Goal: Transaction & Acquisition: Purchase product/service

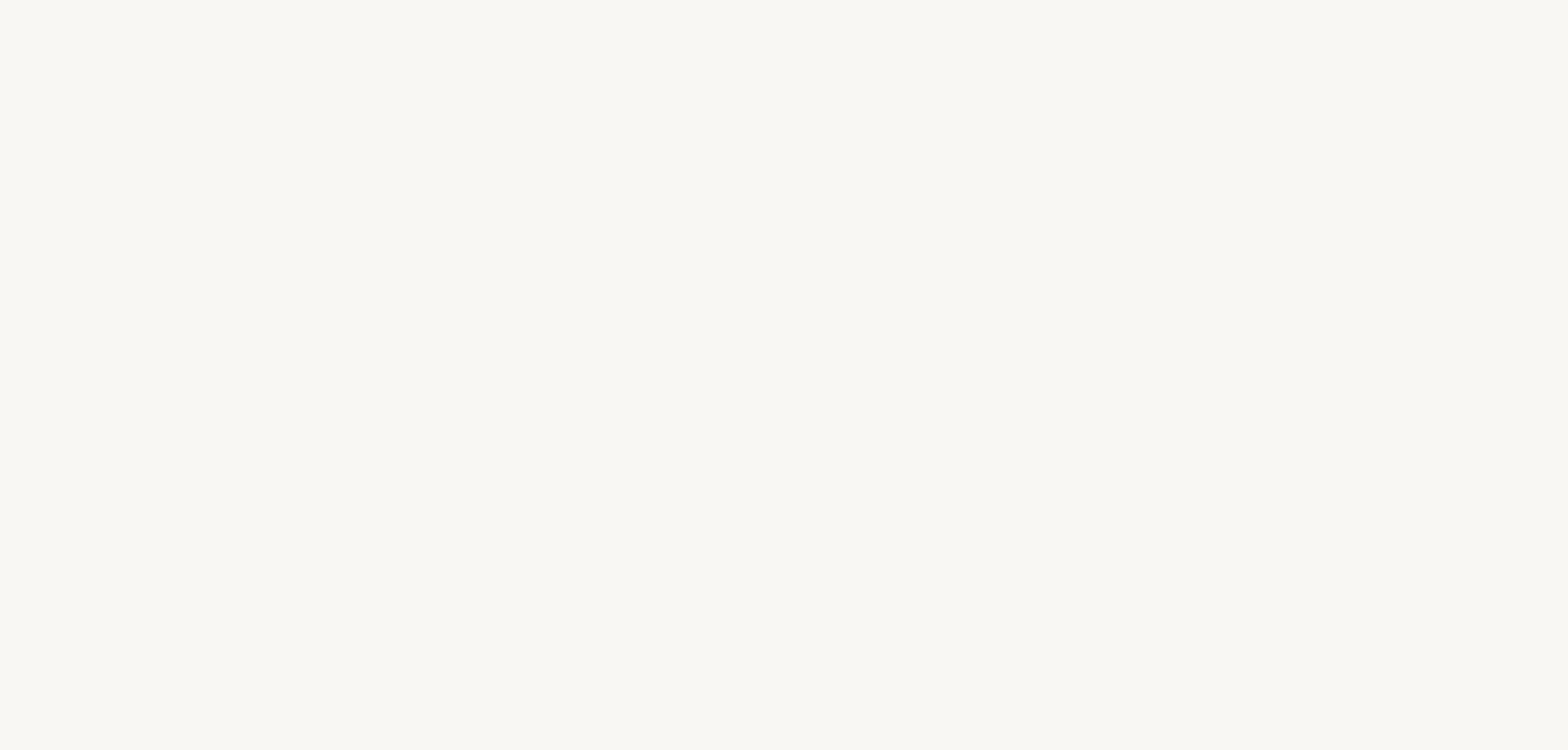
select select "FR"
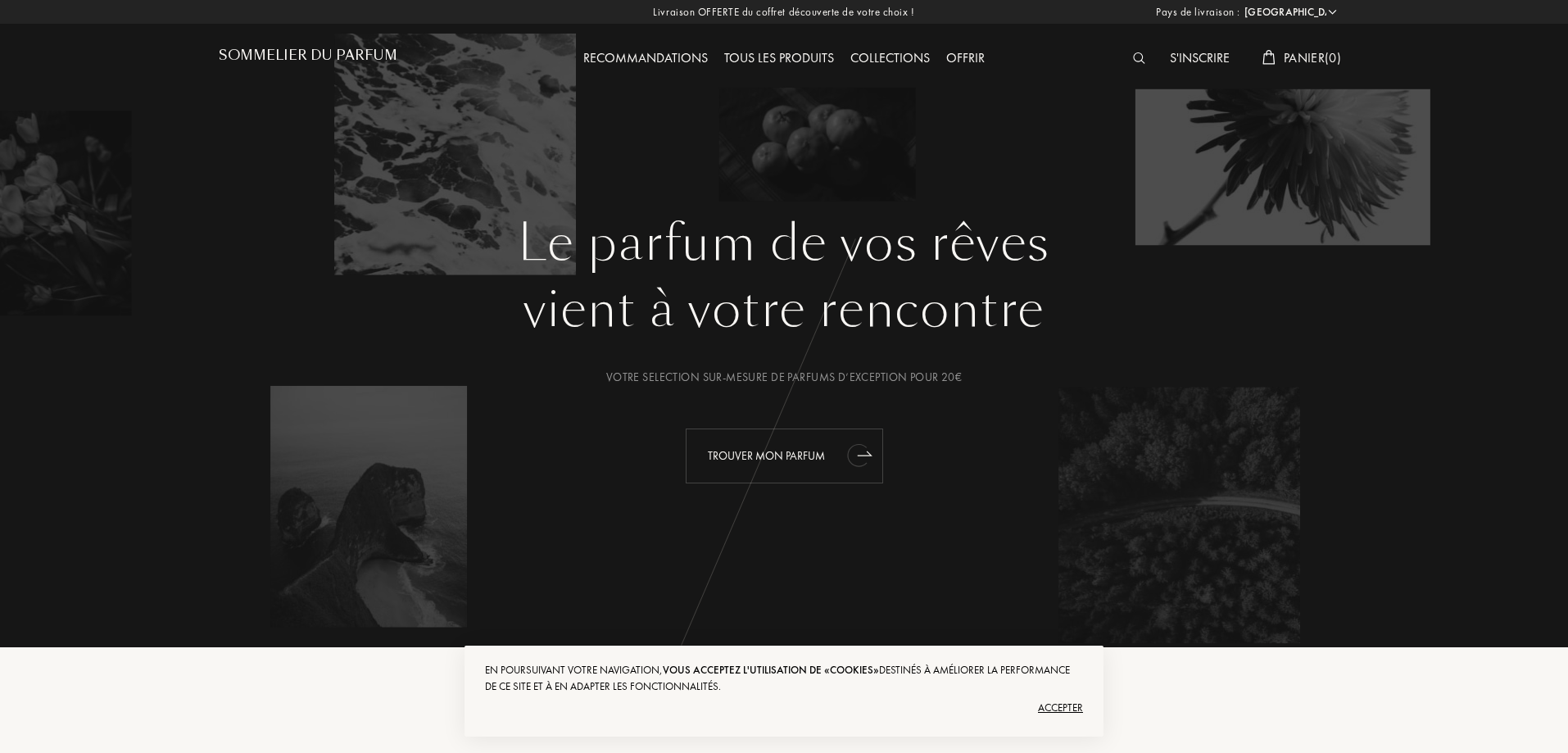
click at [764, 446] on div "Trouver mon parfum" at bounding box center [785, 456] width 198 height 55
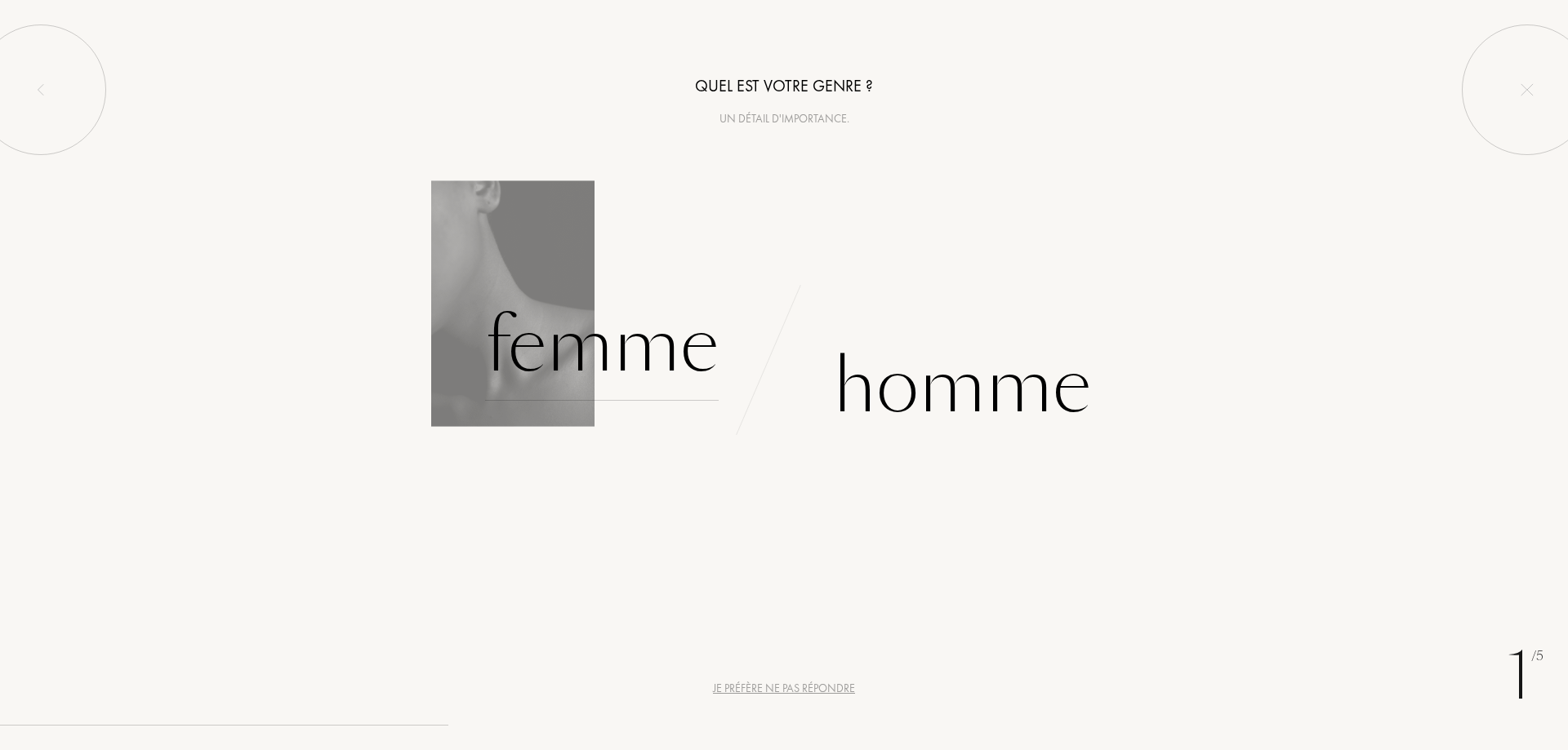
click at [597, 348] on div "Femme" at bounding box center [601, 345] width 234 height 110
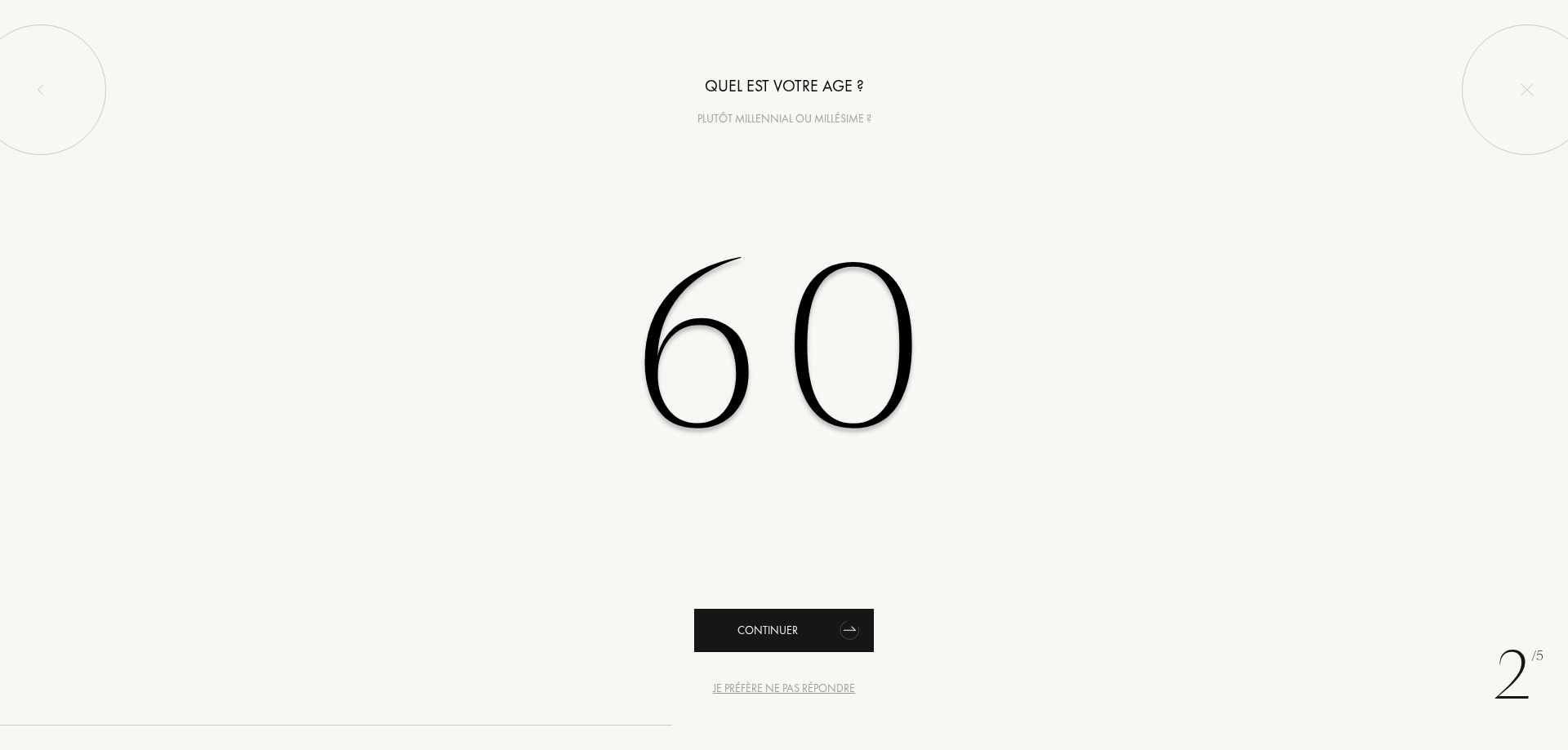
type input "60"
click at [798, 636] on div "Continuer" at bounding box center [783, 630] width 180 height 43
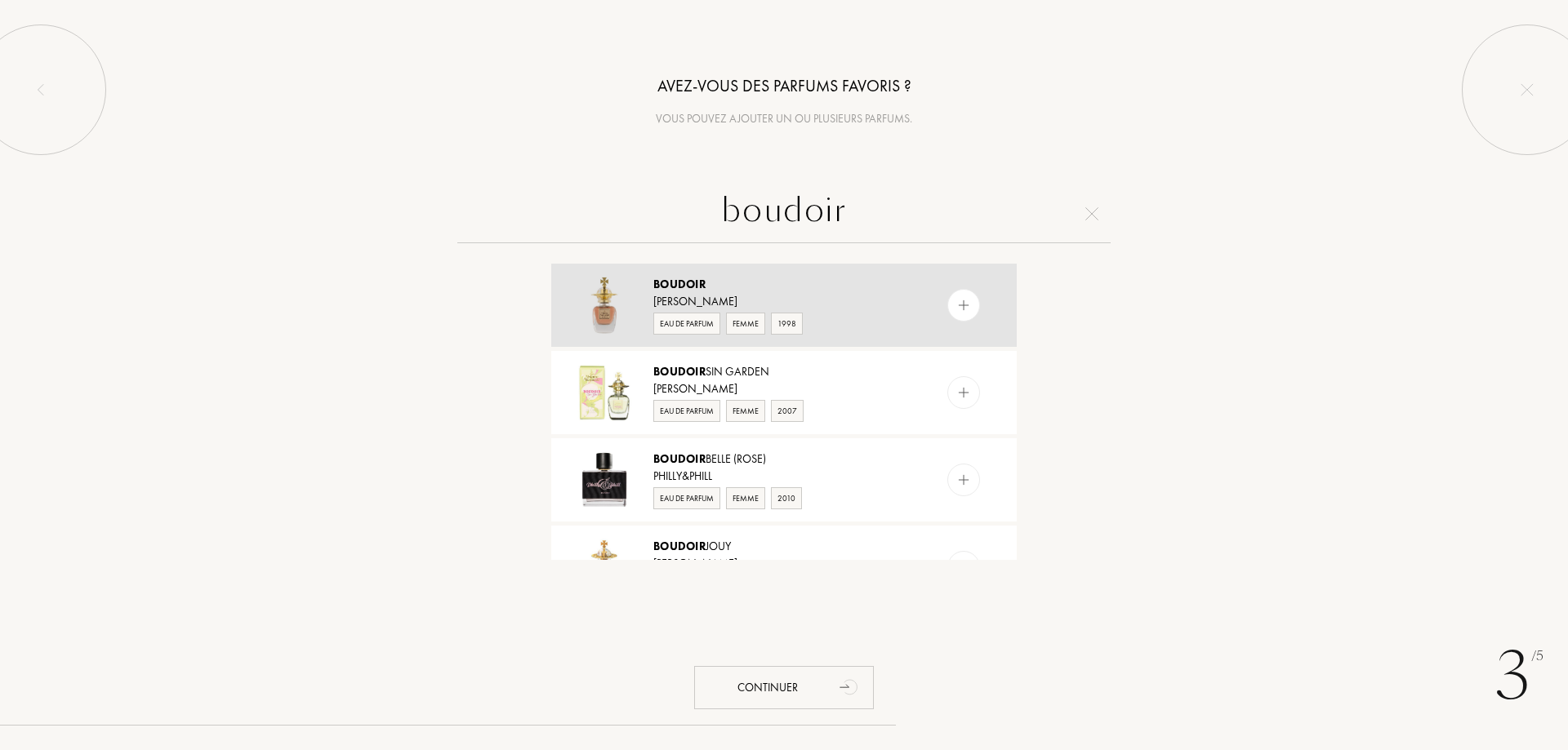
type input "boudoir"
click at [689, 320] on div "Eau de Parfum" at bounding box center [686, 324] width 67 height 22
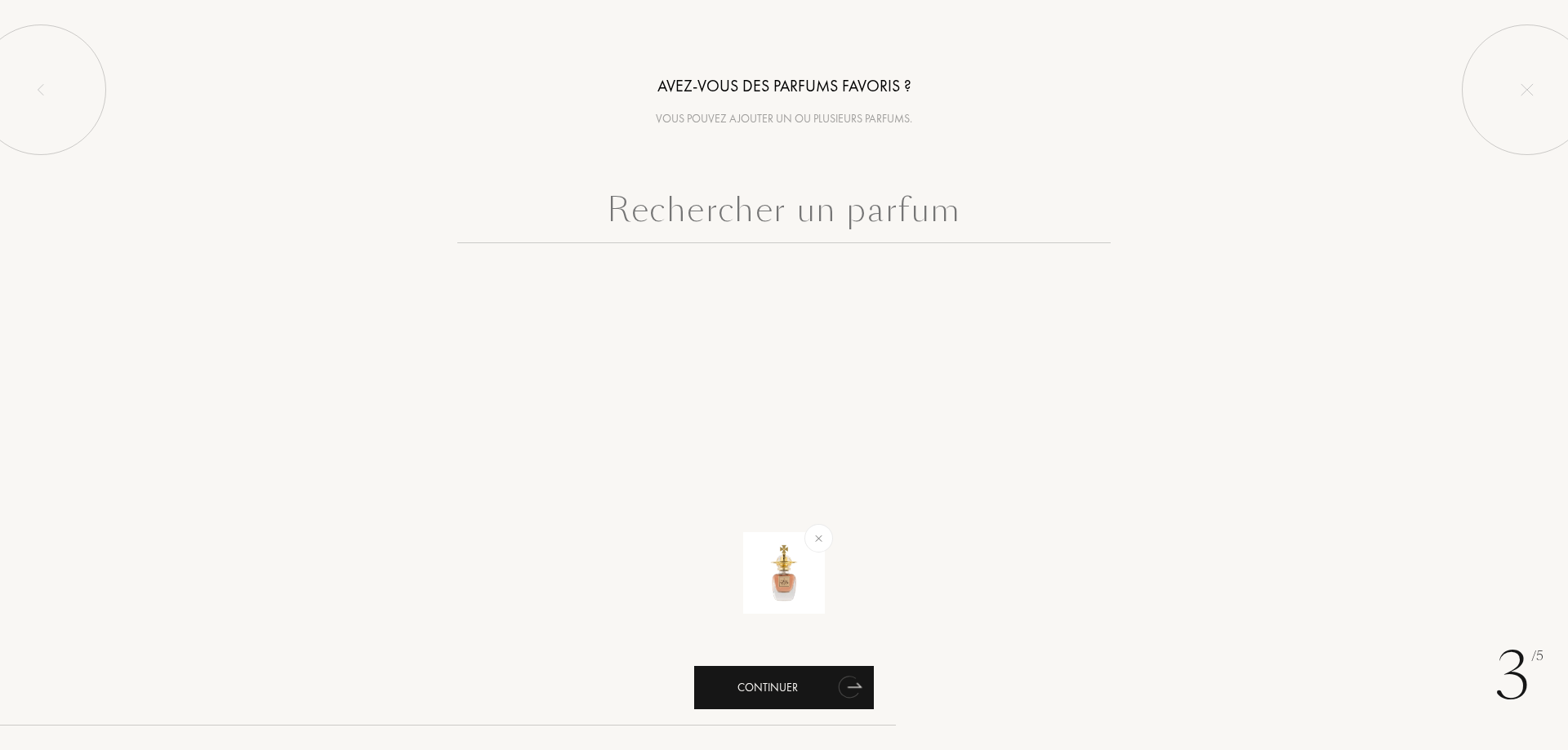
click at [798, 682] on div "Continuer" at bounding box center [783, 687] width 180 height 43
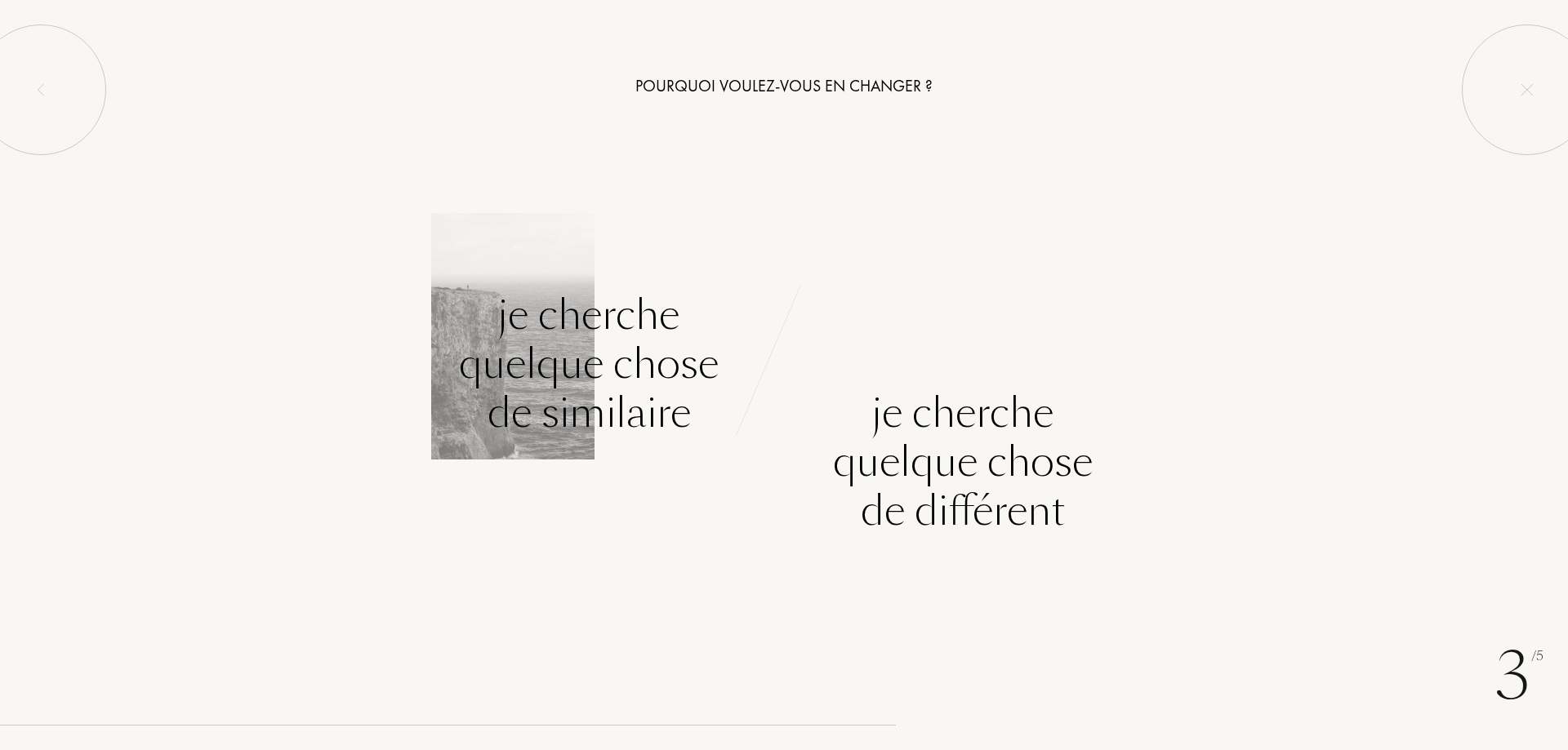
click at [559, 407] on div "Je cherche quelque chose de similaire" at bounding box center [589, 363] width 259 height 147
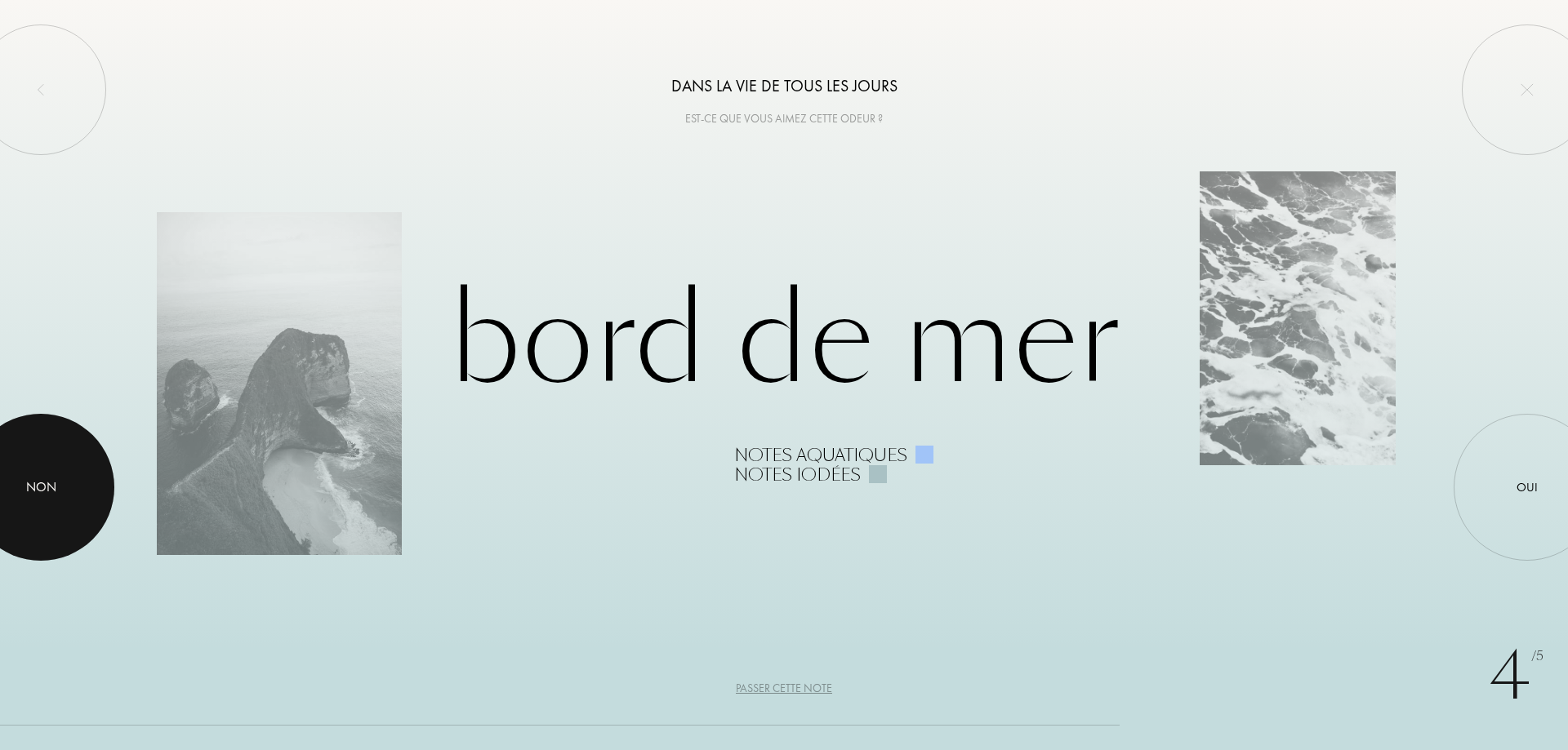
click at [75, 493] on div at bounding box center [40, 487] width 147 height 147
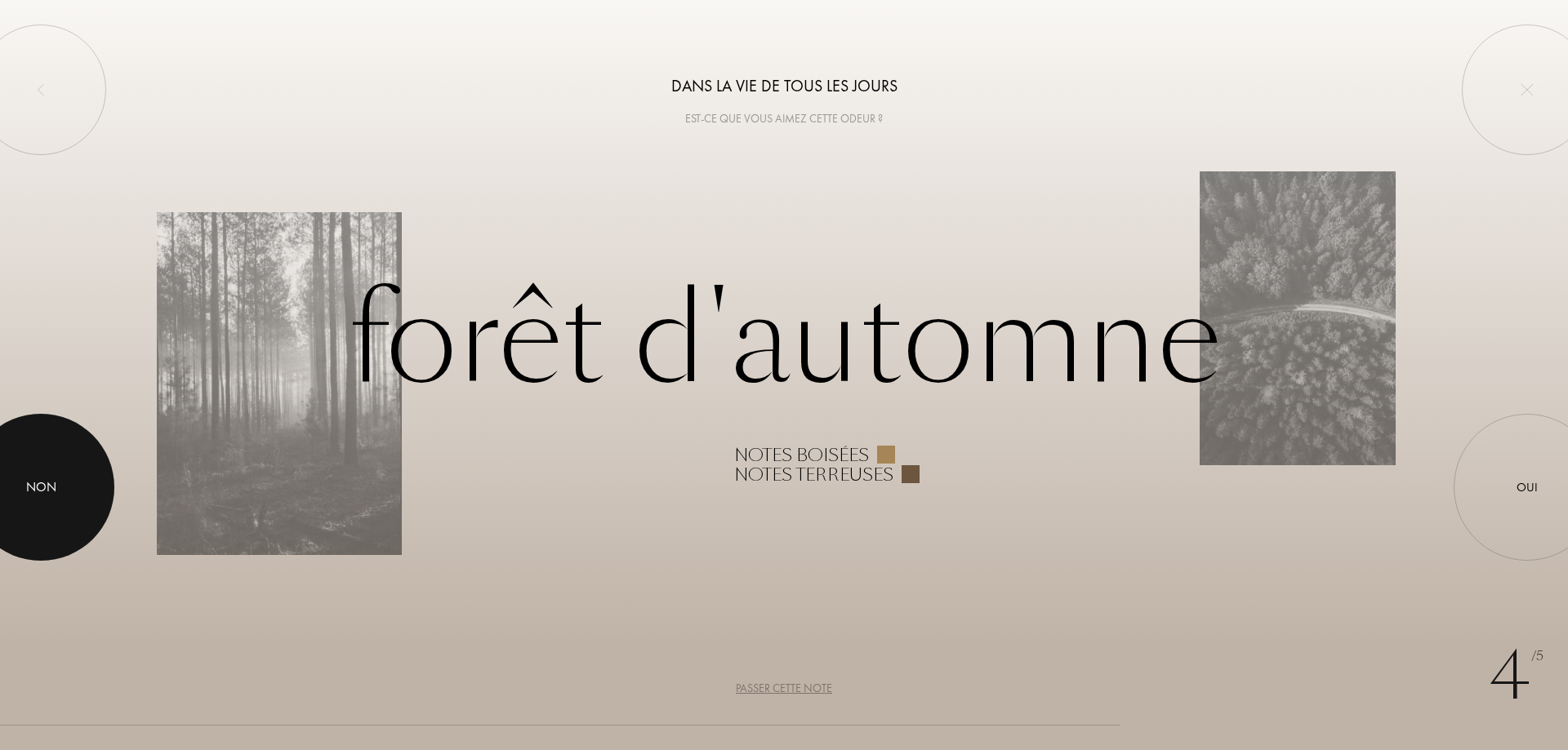
click at [77, 493] on div at bounding box center [40, 487] width 147 height 147
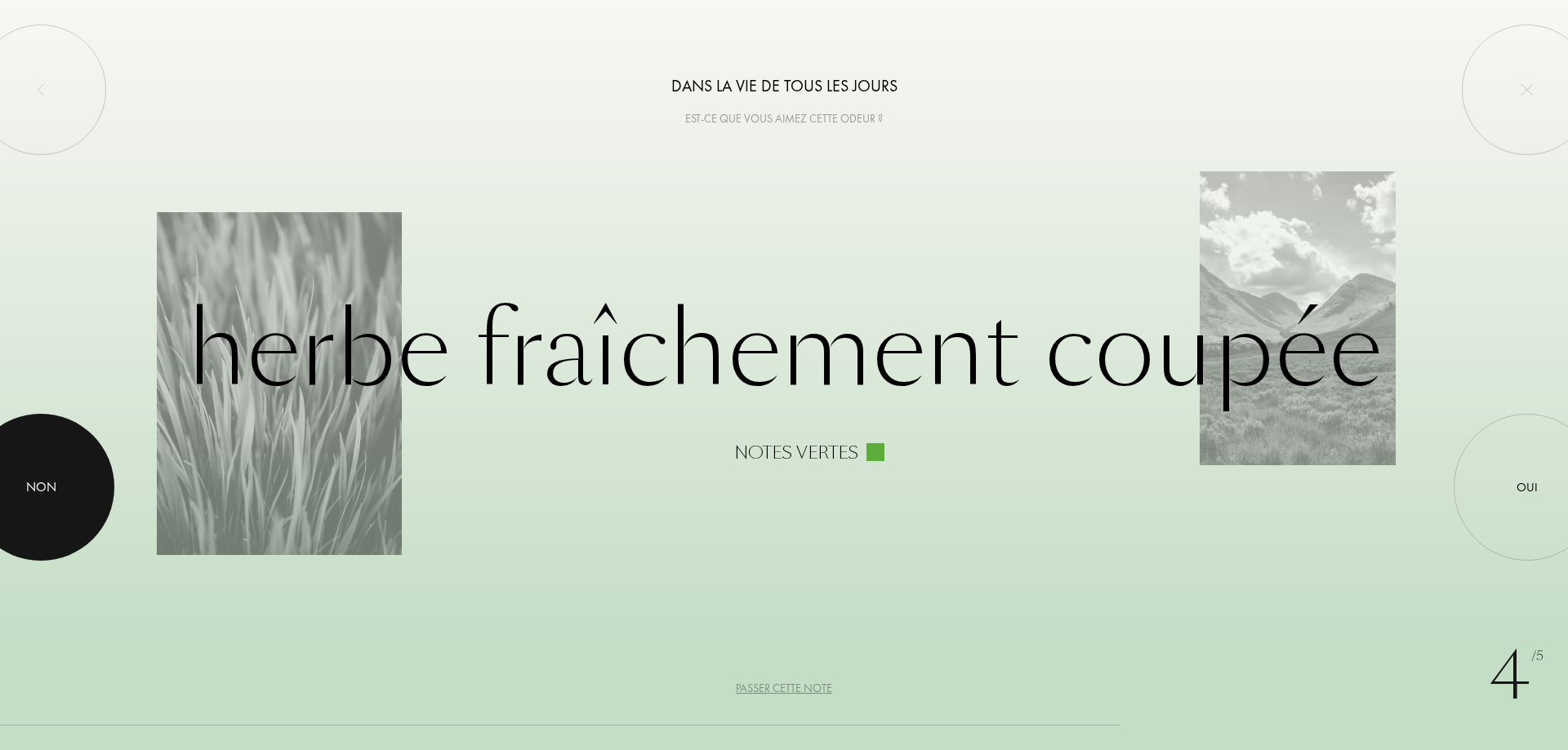
click at [76, 491] on div at bounding box center [40, 487] width 147 height 147
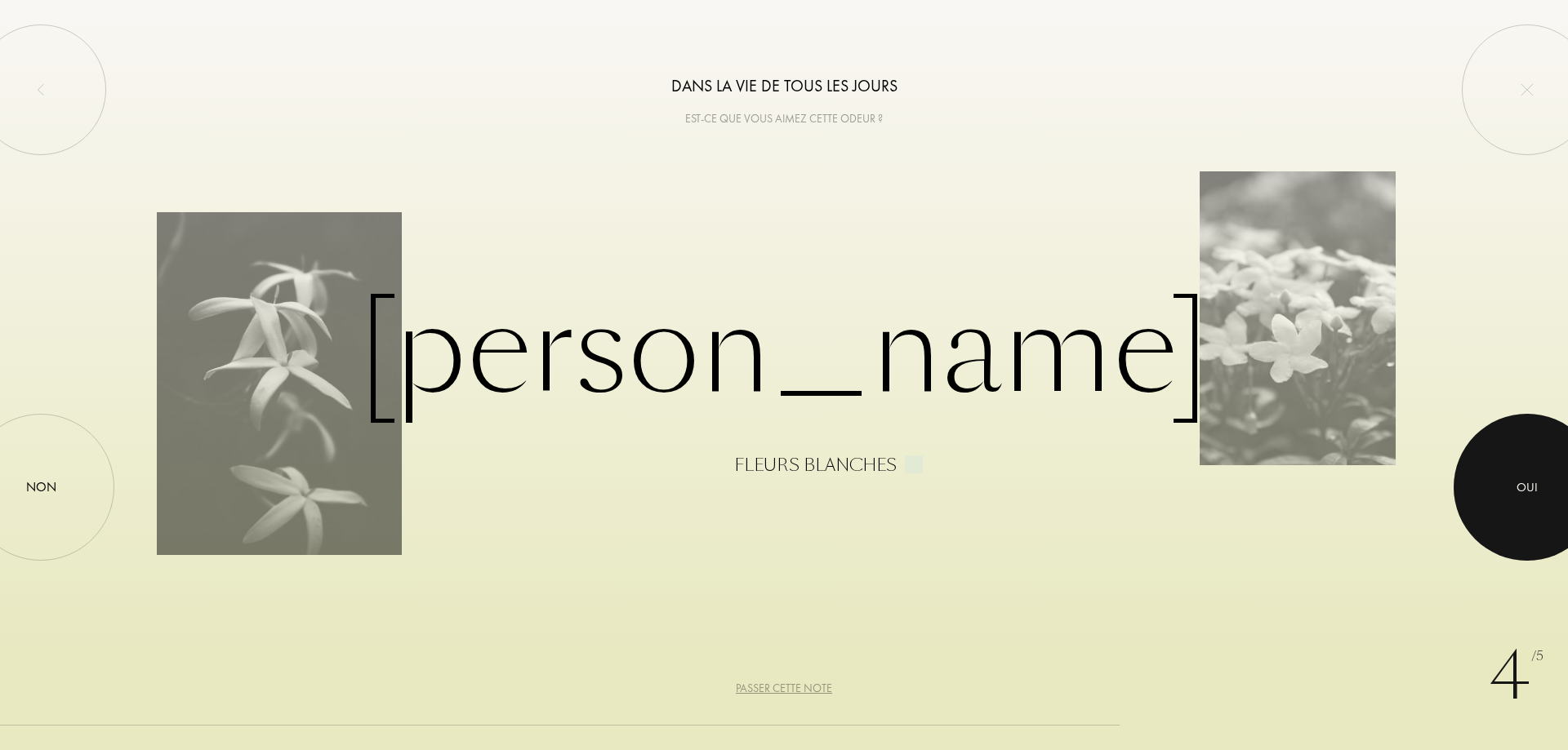
click at [1548, 495] on div at bounding box center [1526, 487] width 147 height 147
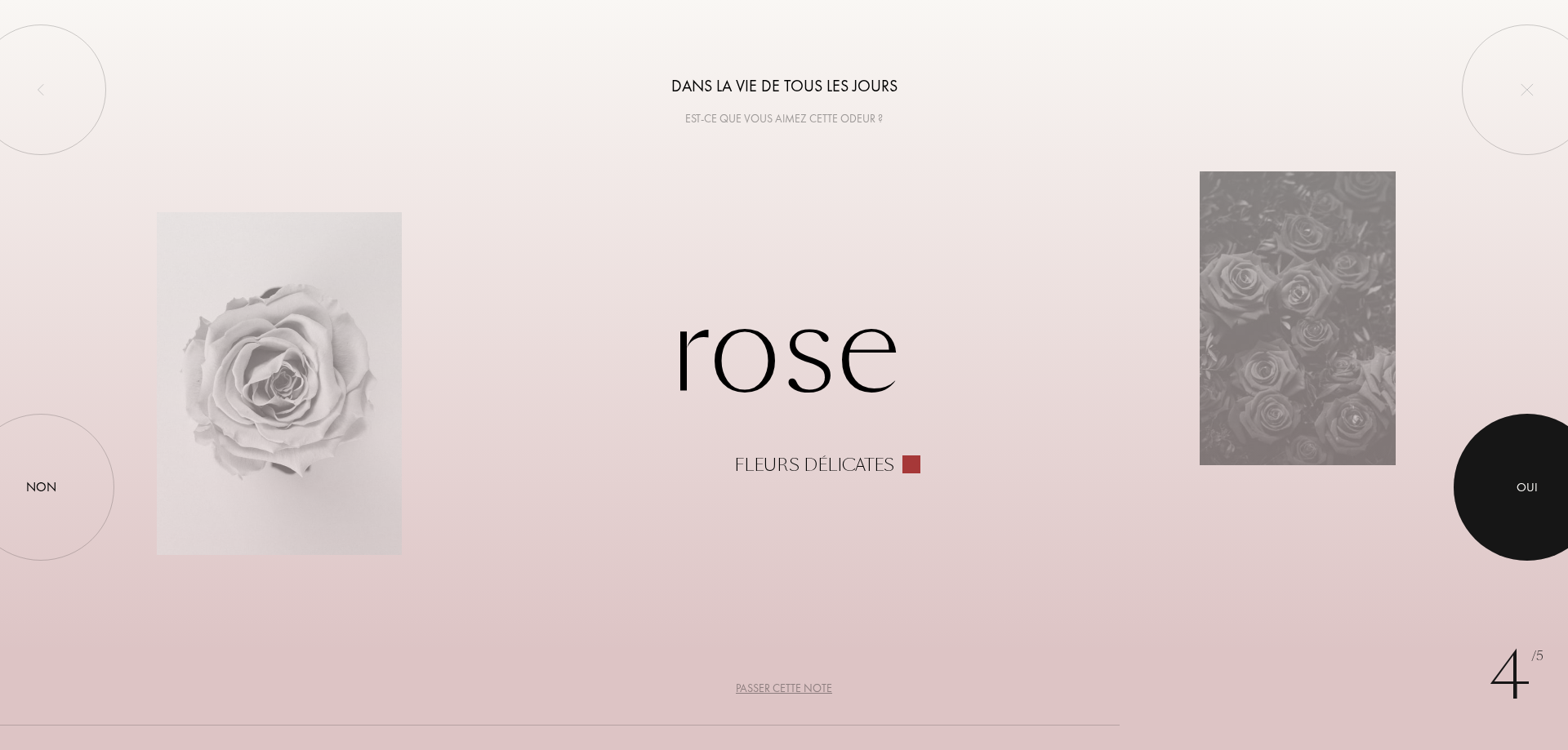
click at [1513, 505] on div at bounding box center [1526, 487] width 147 height 147
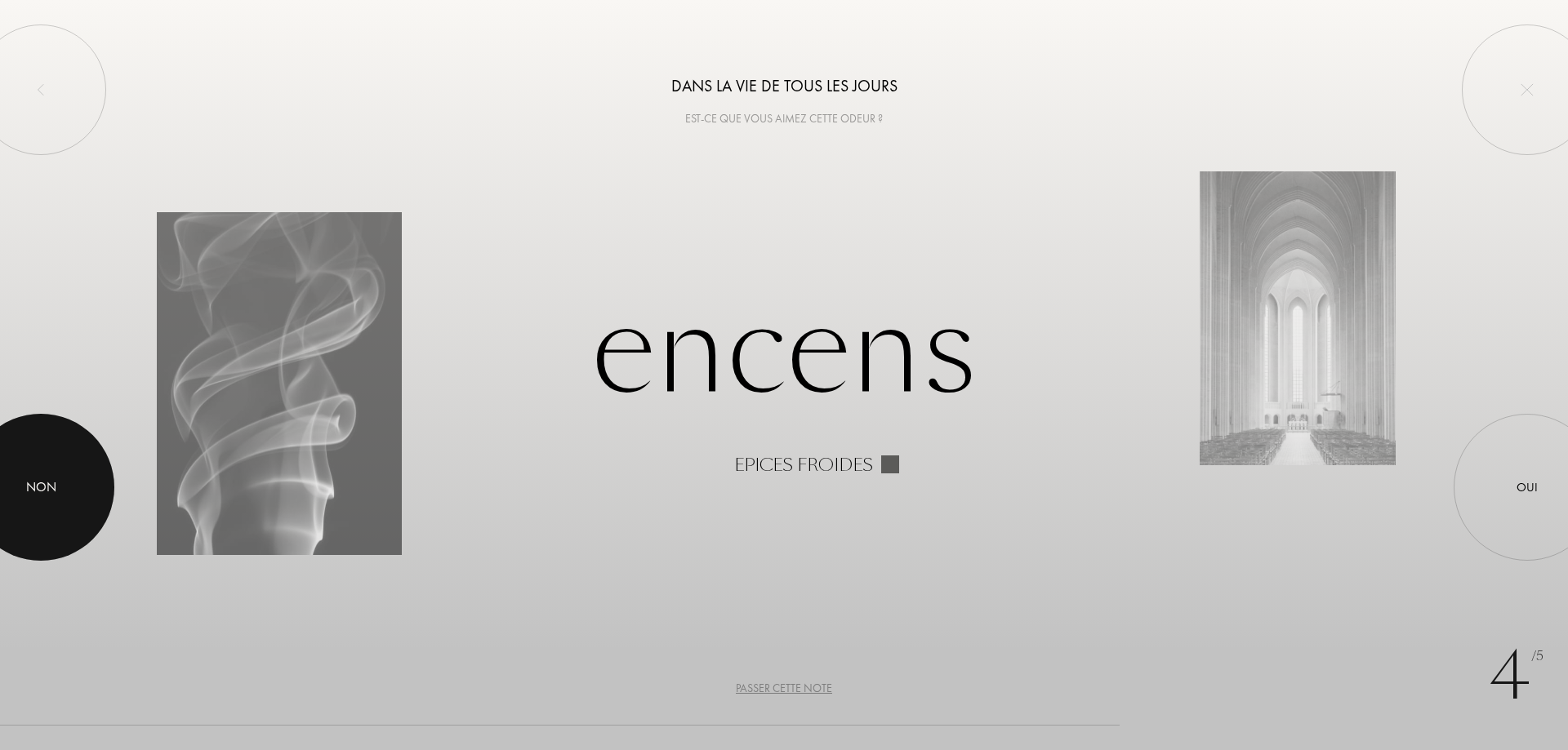
click at [73, 493] on div at bounding box center [40, 487] width 147 height 147
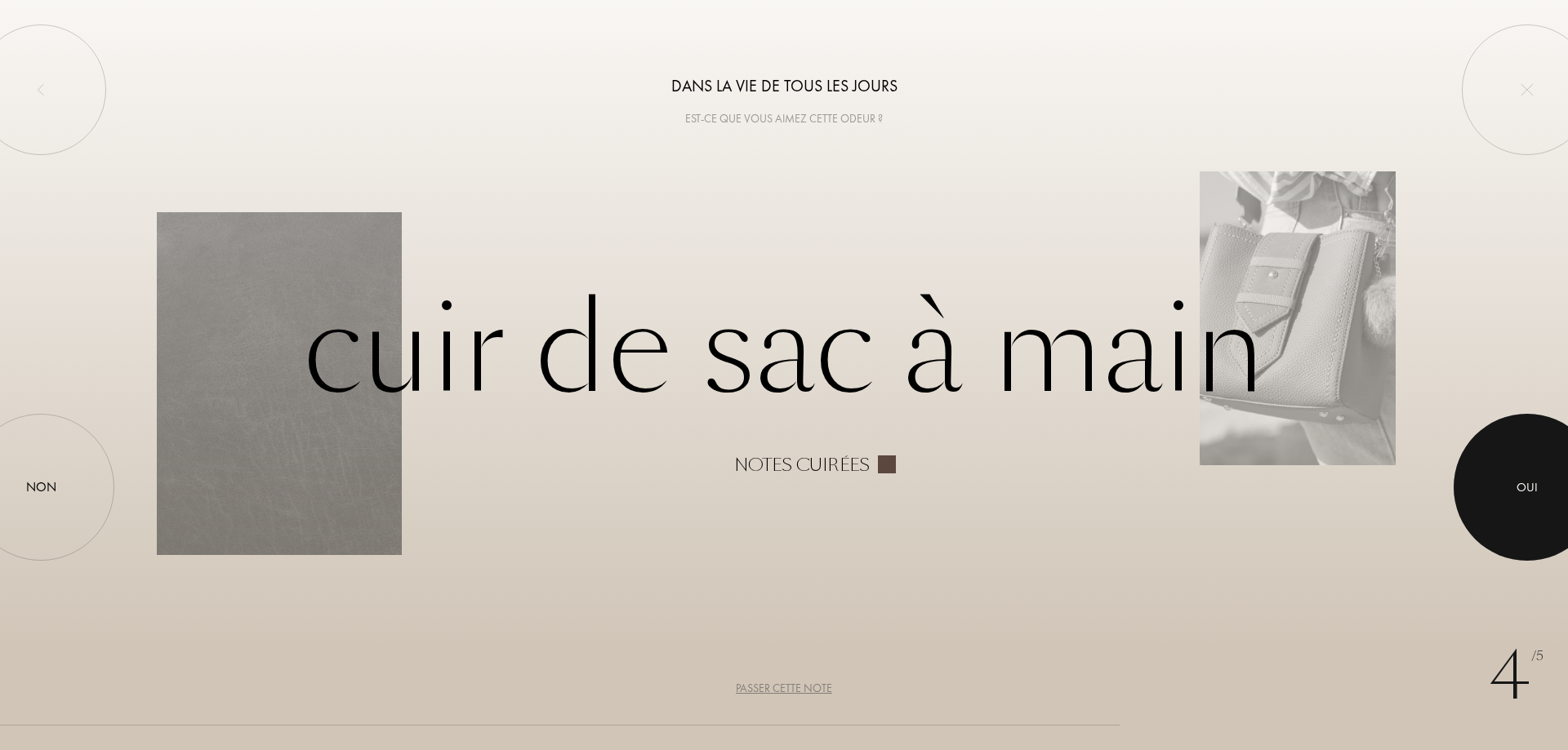
click at [1524, 453] on div at bounding box center [1526, 487] width 147 height 147
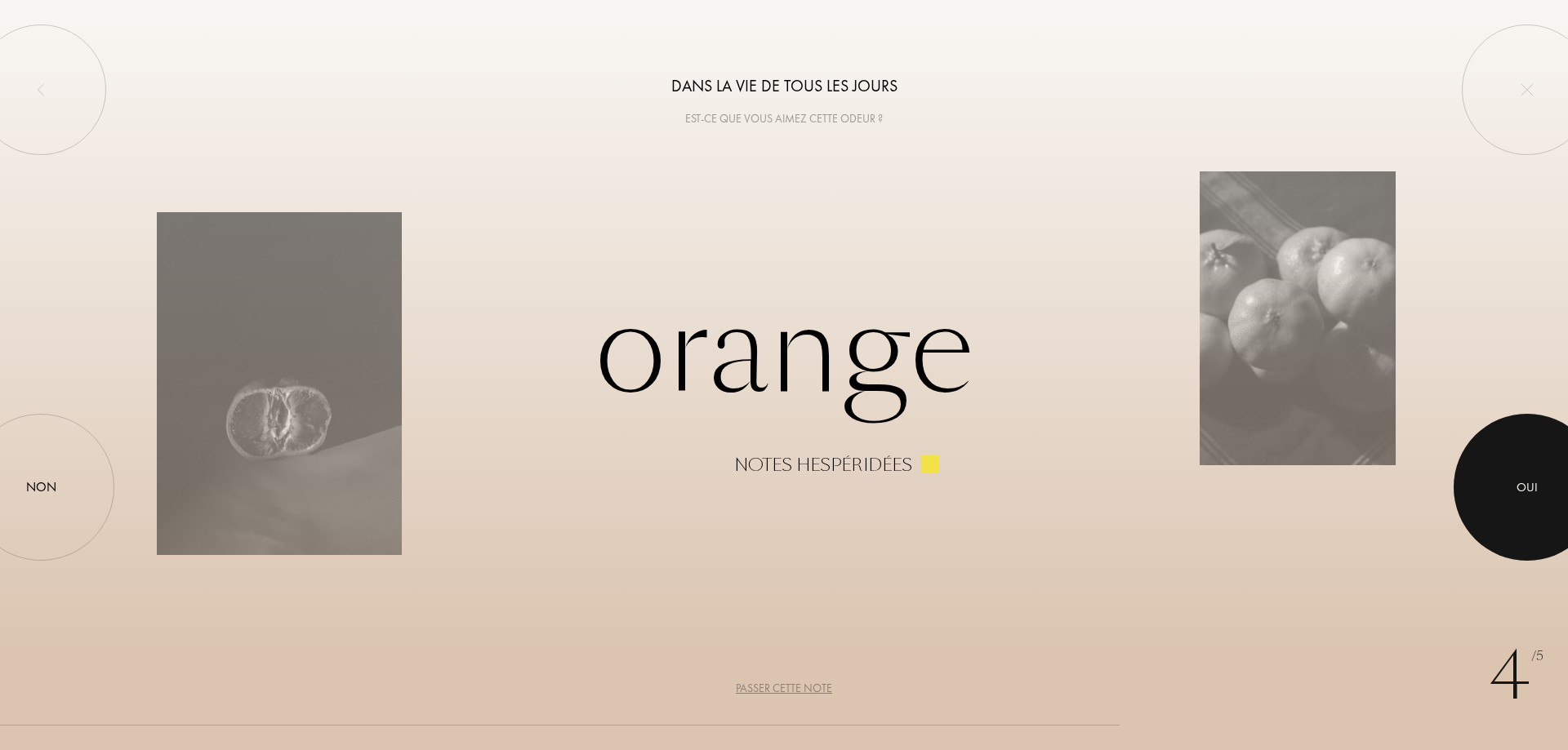
click at [1523, 489] on div "Oui" at bounding box center [1526, 487] width 21 height 19
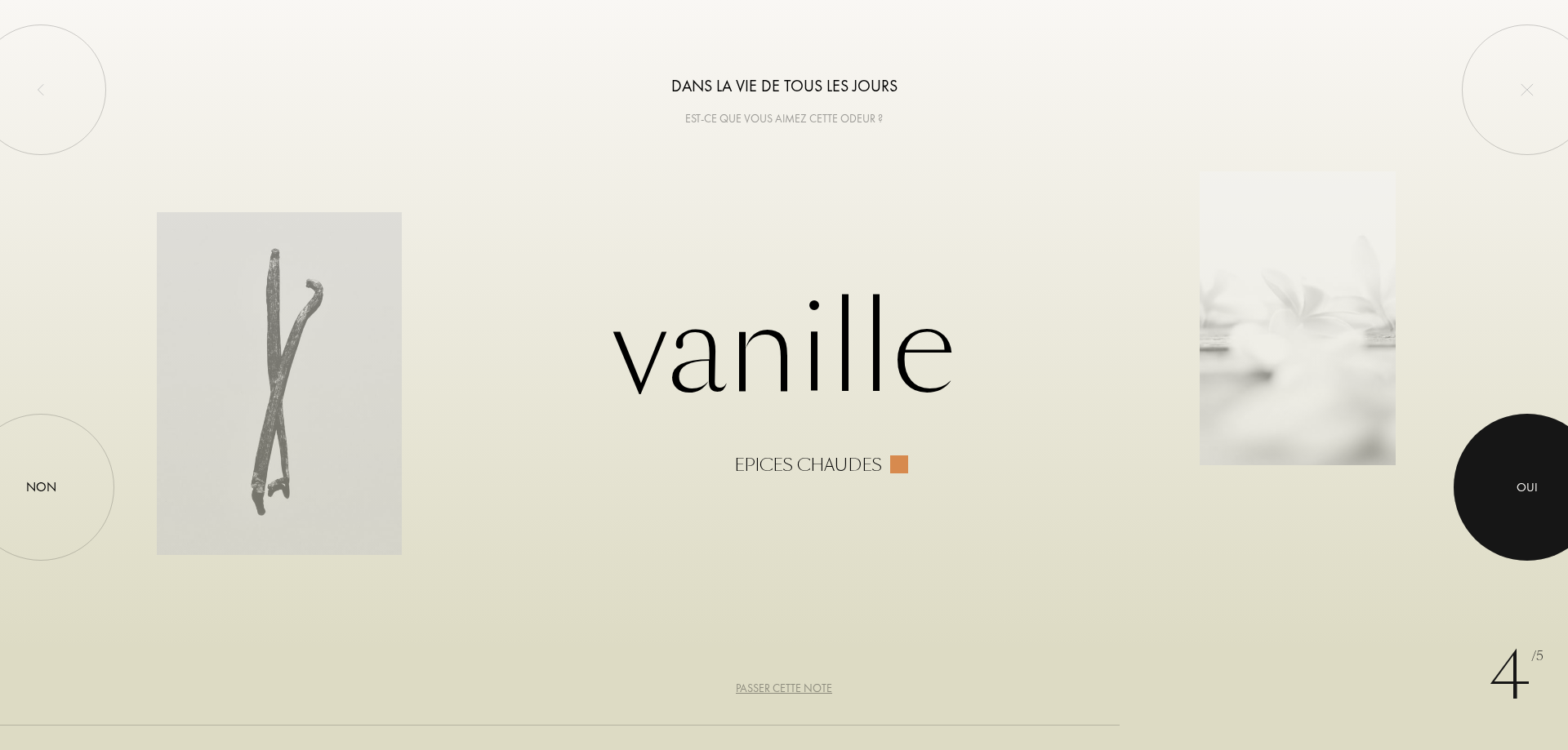
click at [1521, 483] on div "Oui" at bounding box center [1526, 487] width 21 height 19
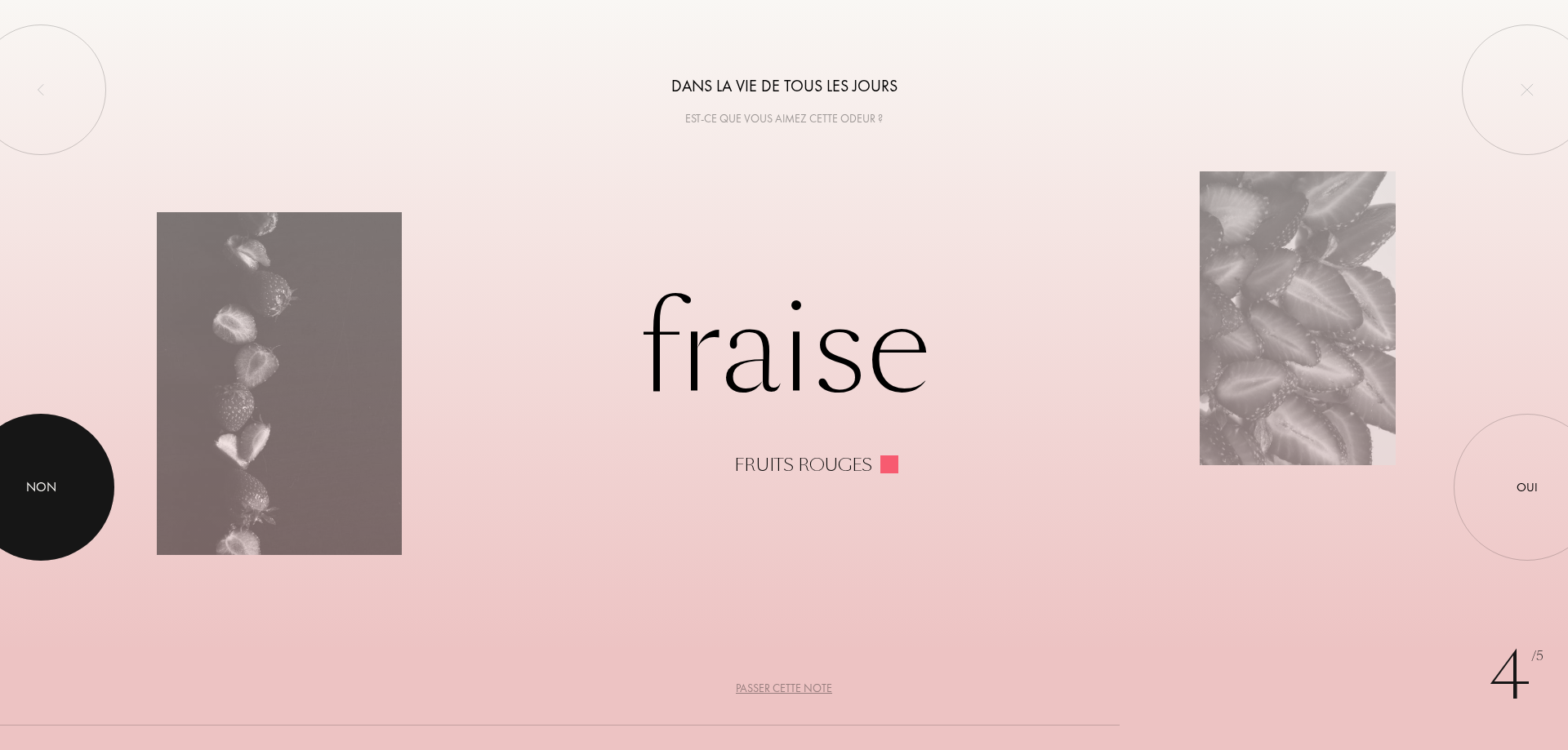
click at [13, 497] on div at bounding box center [40, 487] width 147 height 147
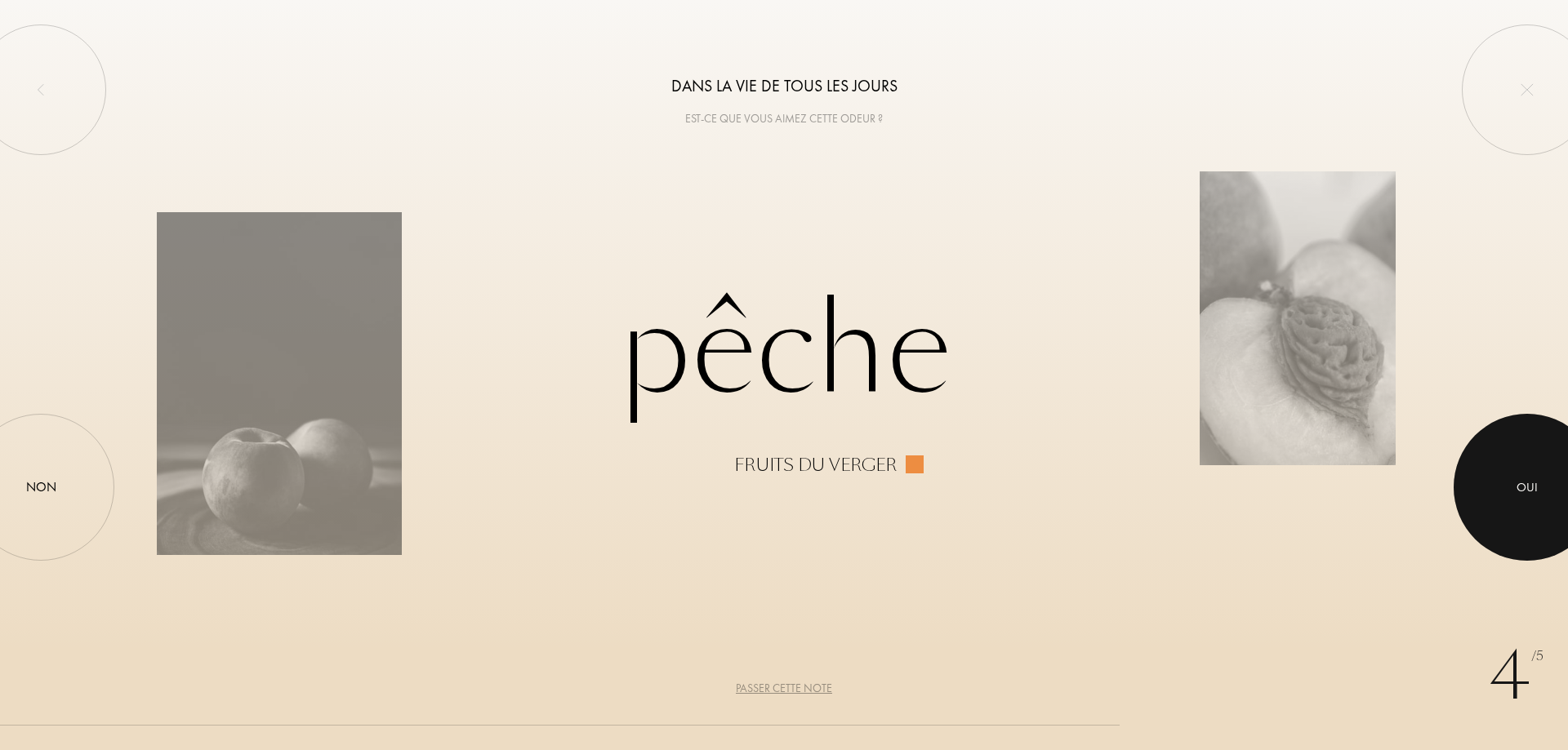
click at [1499, 488] on div at bounding box center [1526, 487] width 147 height 147
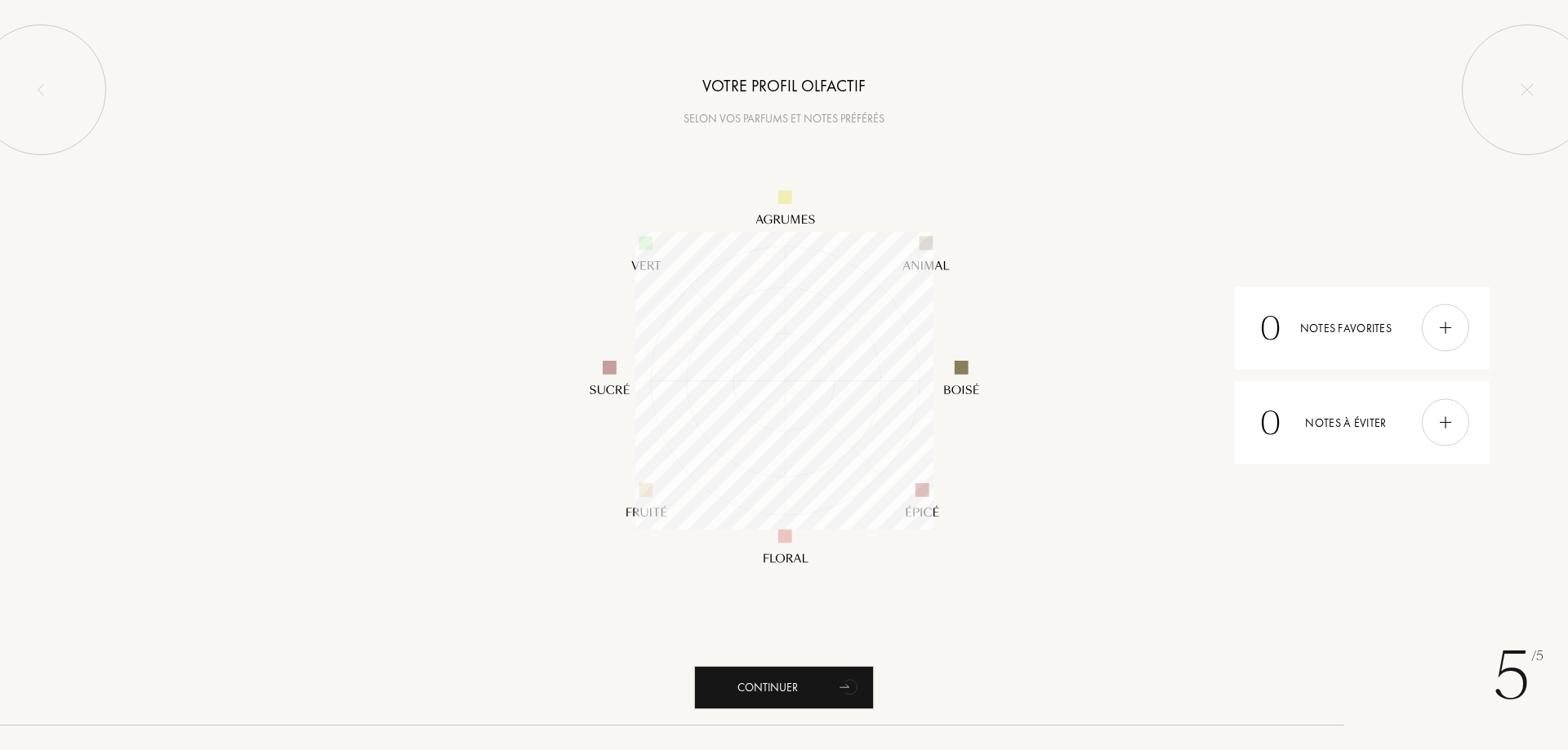
scroll to position [298, 298]
click at [772, 686] on div "Continuer" at bounding box center [783, 687] width 180 height 43
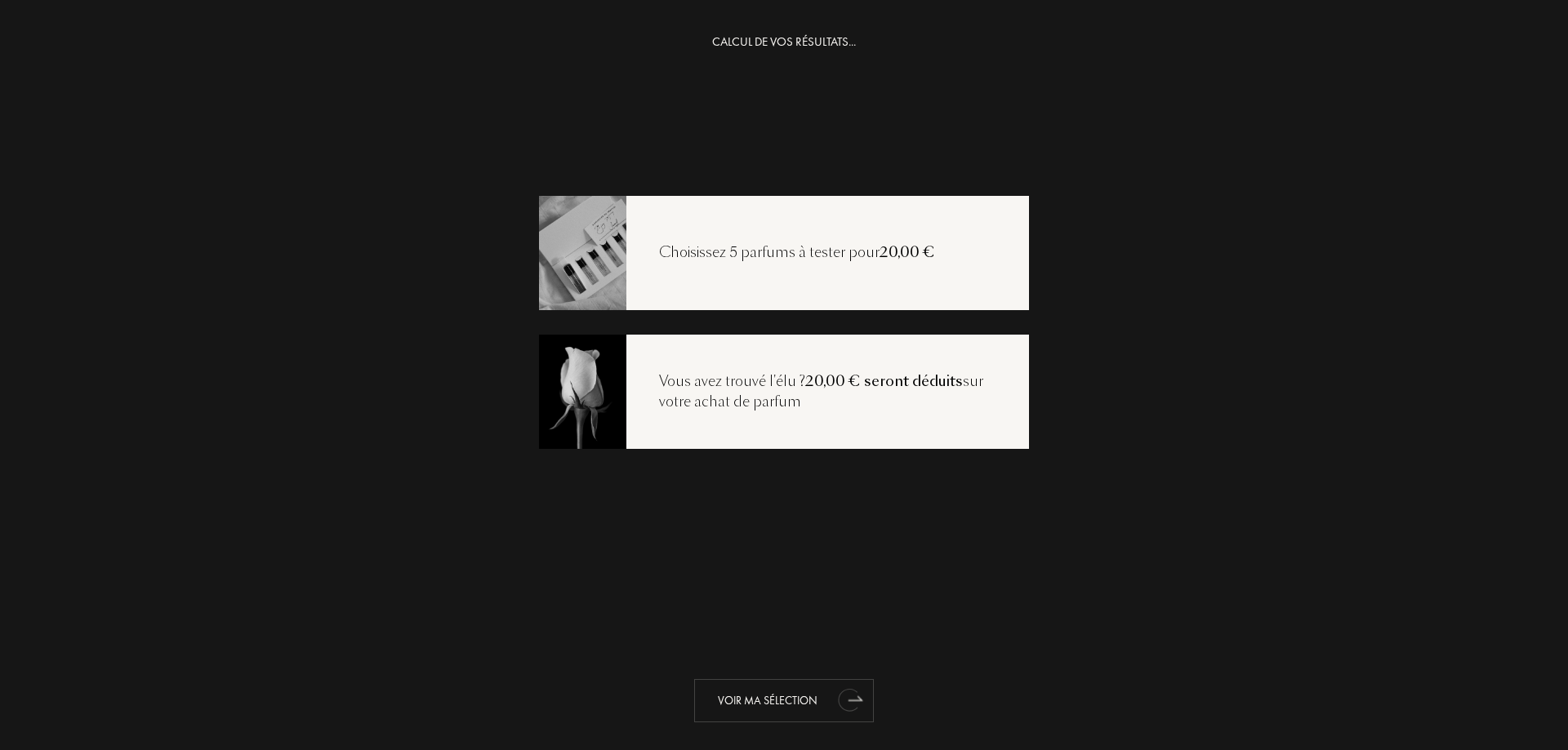
click at [780, 700] on div "Voir ma sélection" at bounding box center [783, 700] width 180 height 43
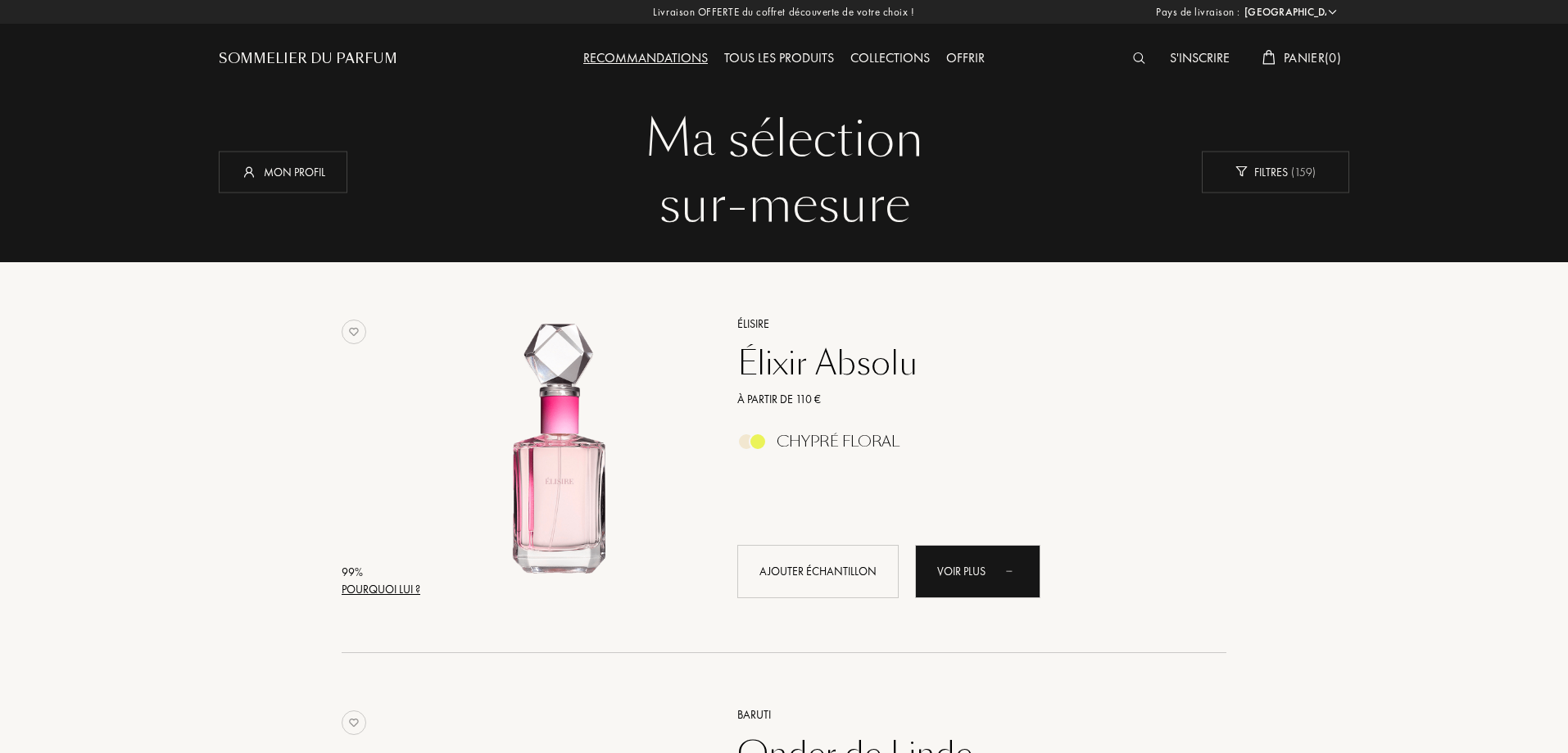
select select "FR"
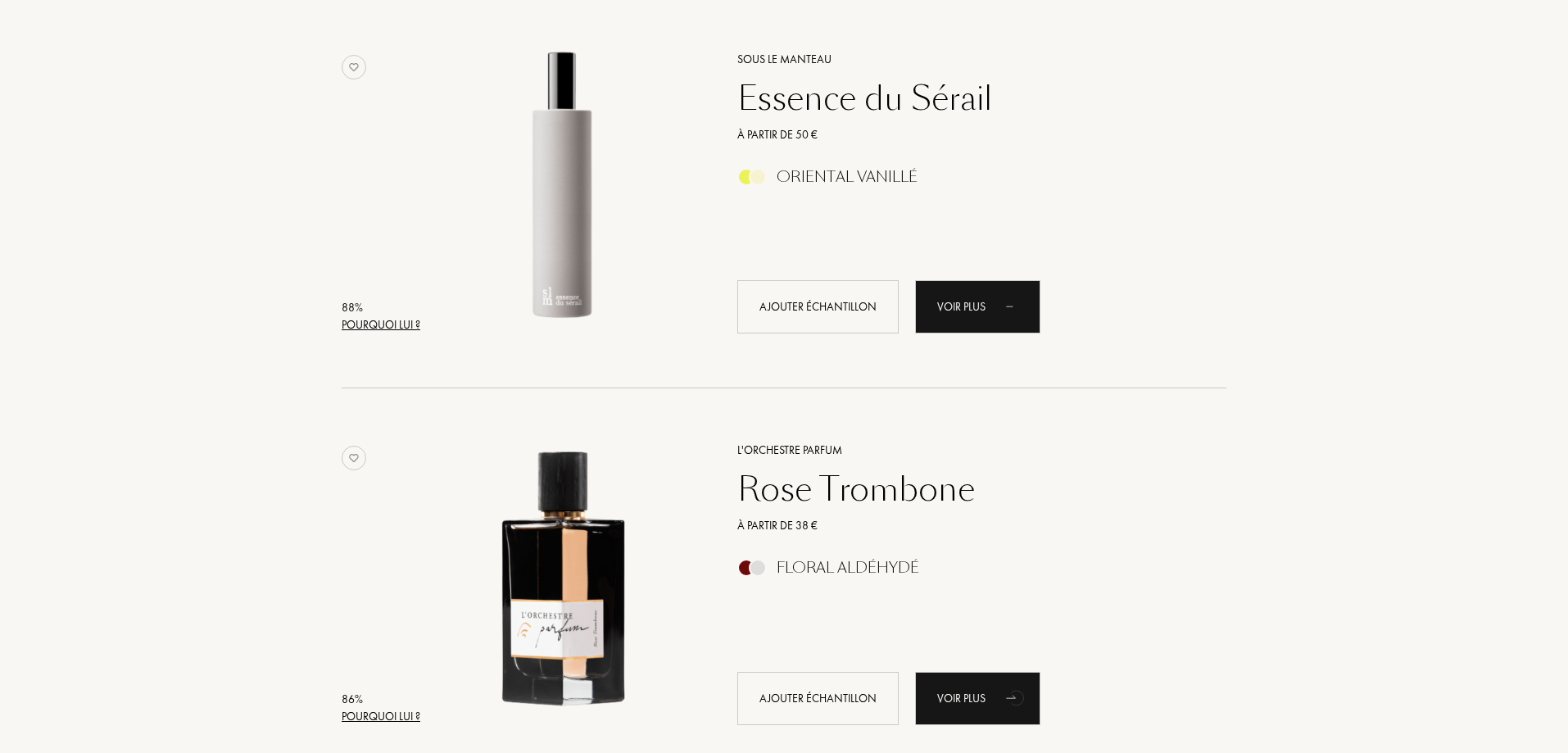
scroll to position [1065, 0]
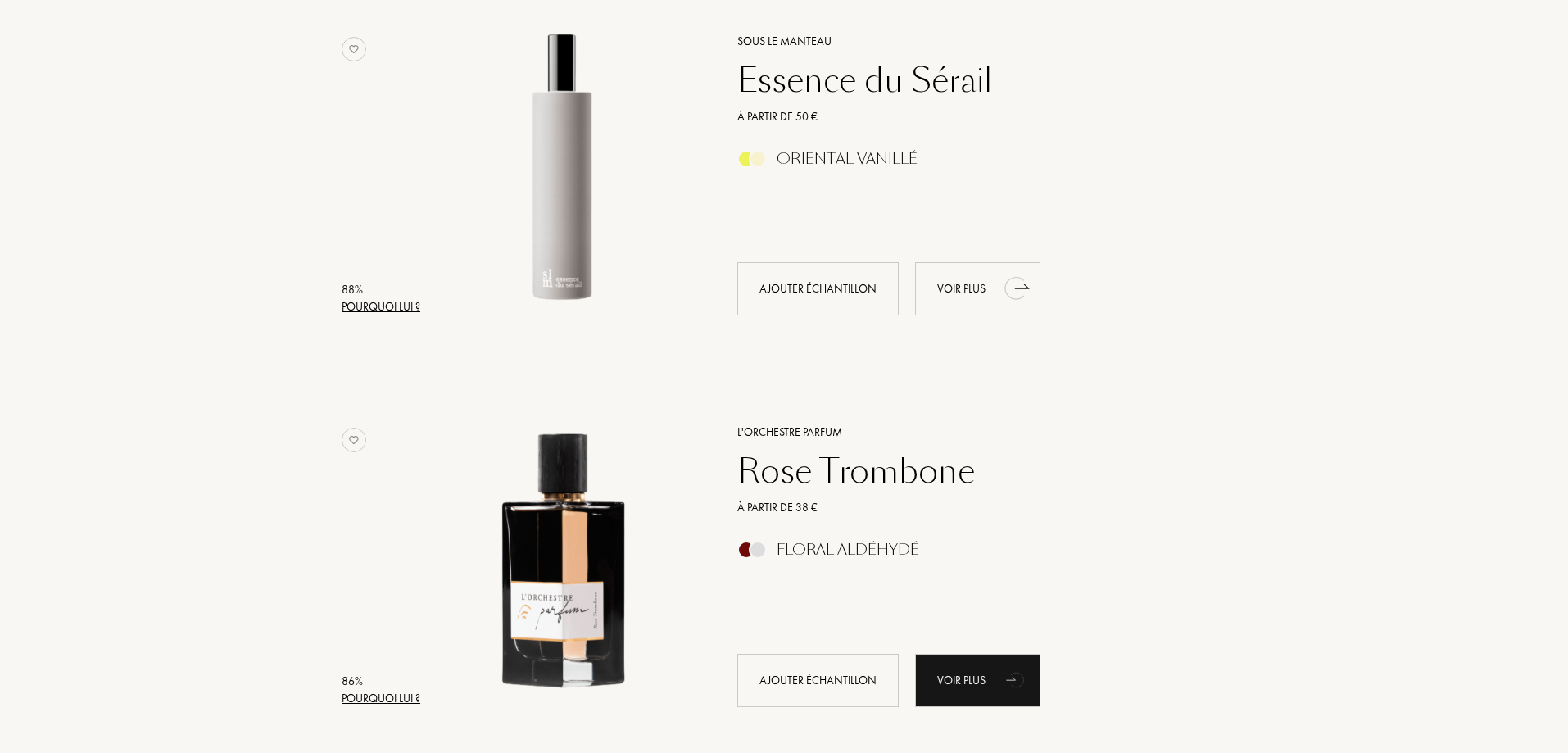
click at [991, 289] on div "Voir plus" at bounding box center [977, 289] width 125 height 53
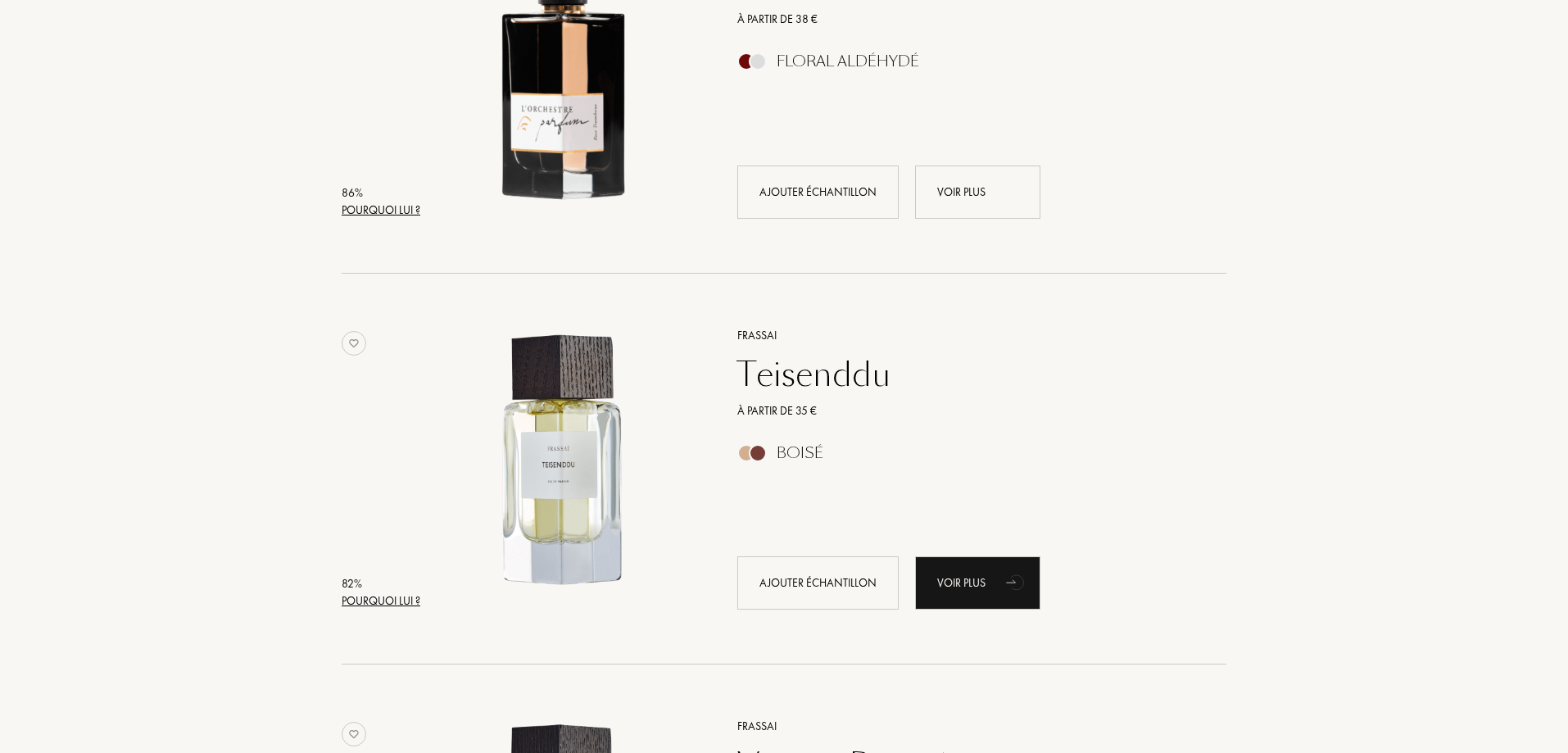
scroll to position [1557, 0]
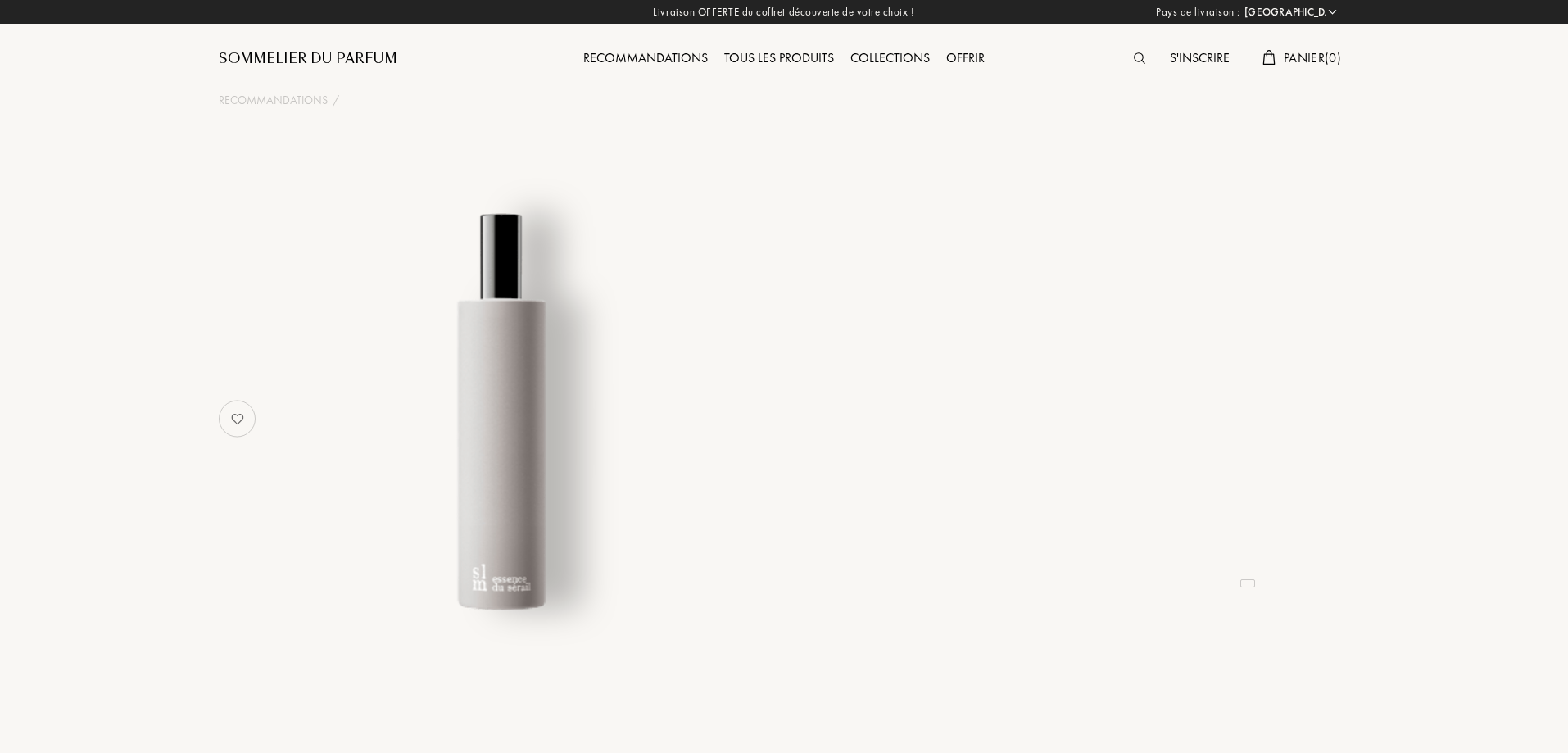
select select "FR"
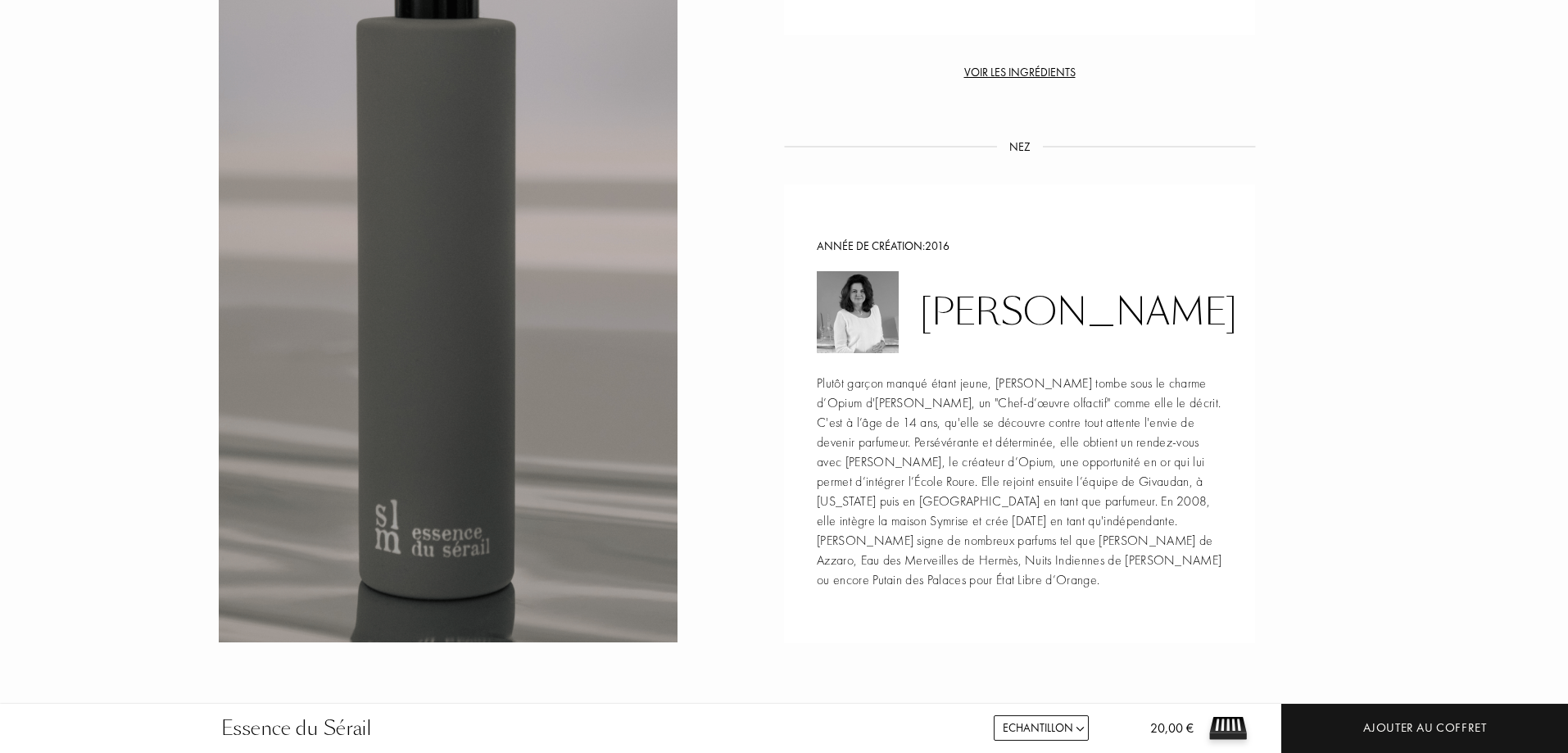
scroll to position [1721, 0]
